Goal: Check status: Check status

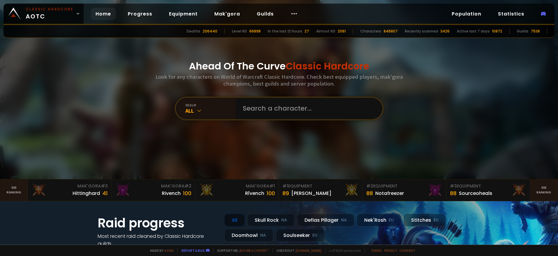
click at [269, 108] on input "text" at bounding box center [307, 108] width 136 height 21
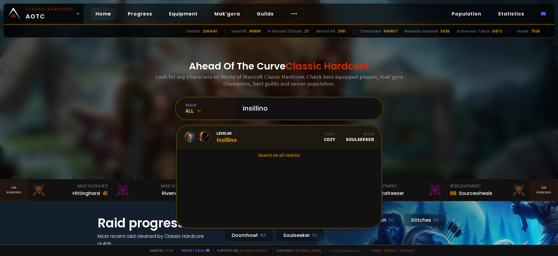
type input "insillino"
click at [229, 133] on span "Level 60" at bounding box center [226, 133] width 20 height 5
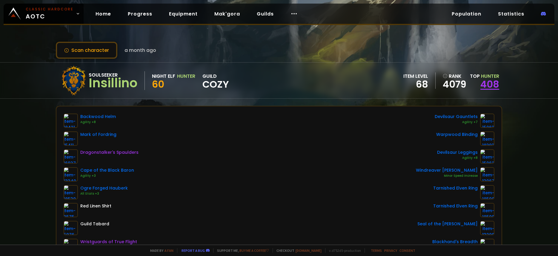
click at [483, 80] on link "408" at bounding box center [489, 84] width 19 height 13
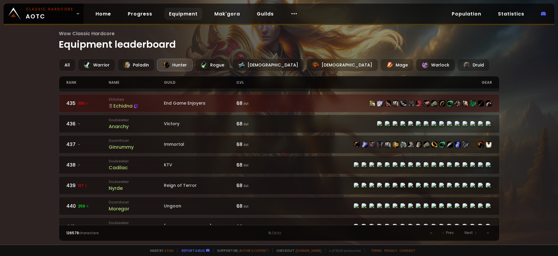
scroll to position [783, 0]
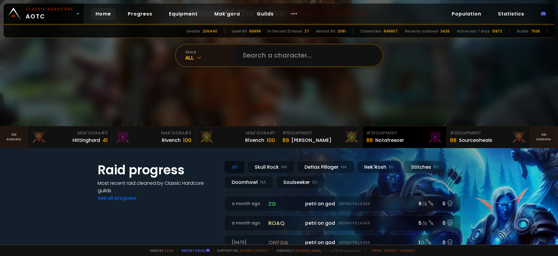
scroll to position [107, 0]
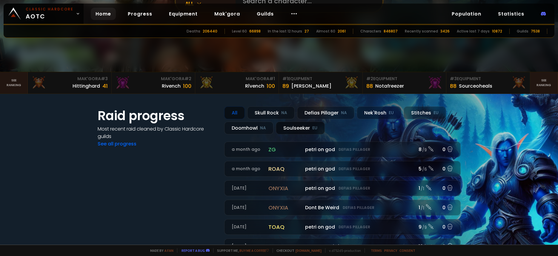
click at [299, 129] on div "Soulseeker EU" at bounding box center [300, 128] width 49 height 13
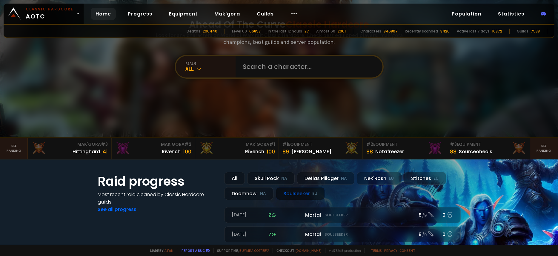
scroll to position [36, 0]
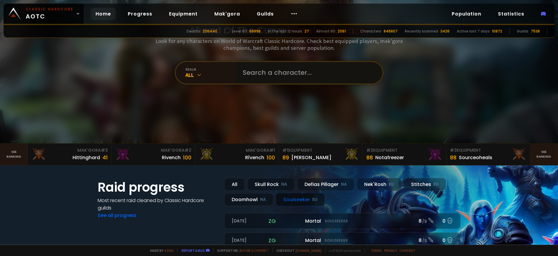
click at [256, 74] on input "text" at bounding box center [307, 72] width 136 height 21
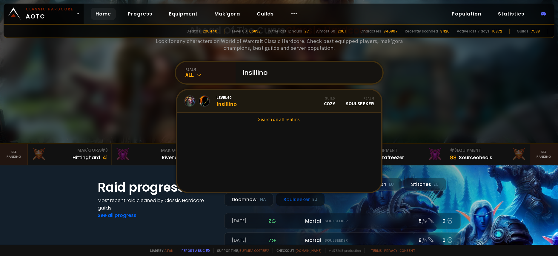
type input "insillino"
click at [305, 101] on link "Level 60 Insillino Guild Cozy Realm Soulseeker" at bounding box center [279, 101] width 204 height 23
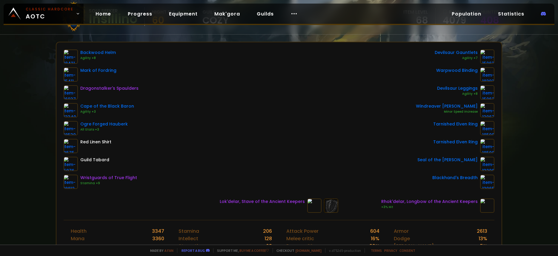
scroll to position [187, 0]
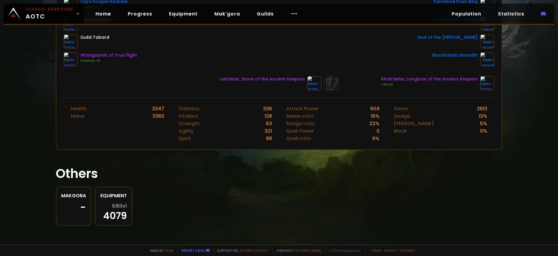
click at [116, 199] on div "Equipment" at bounding box center [113, 195] width 27 height 7
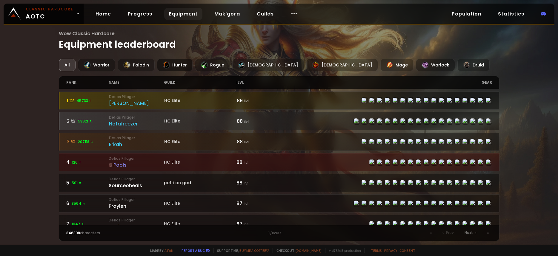
click at [167, 67] on div at bounding box center [166, 65] width 7 height 7
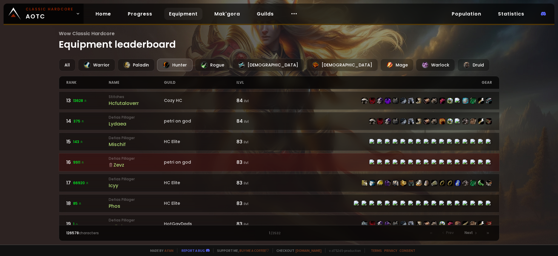
scroll to position [453, 0]
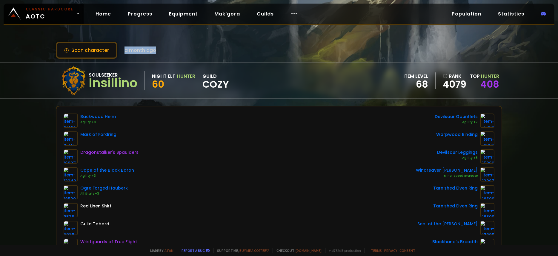
drag, startPoint x: 132, startPoint y: 51, endPoint x: 159, endPoint y: 49, distance: 27.5
click at [159, 49] on div "Scan character a month ago" at bounding box center [279, 50] width 446 height 17
click at [190, 51] on div "Scan character a month ago" at bounding box center [279, 50] width 446 height 17
click at [97, 83] on div "Insillino" at bounding box center [113, 83] width 49 height 9
click at [88, 53] on button "Scan character" at bounding box center [87, 50] width 62 height 17
